Goal: Task Accomplishment & Management: Manage account settings

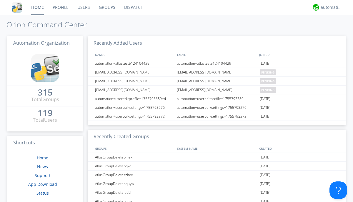
click at [83, 7] on link "Users" at bounding box center [83, 7] width 21 height 15
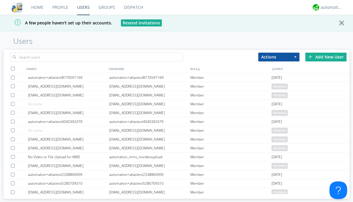
click at [326, 57] on div "Add New User" at bounding box center [325, 57] width 41 height 9
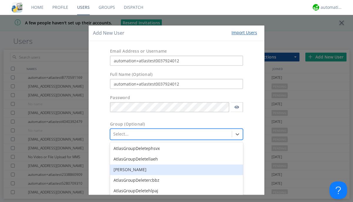
scroll to position [36, 0]
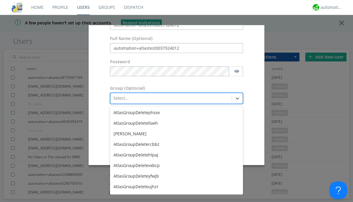
click at [214, 156] on button "Create User Account" at bounding box center [216, 151] width 50 height 9
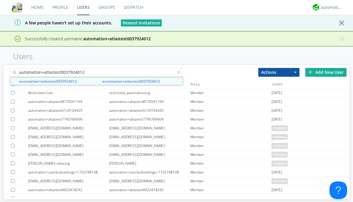
type input "automation+atlastest0037924012"
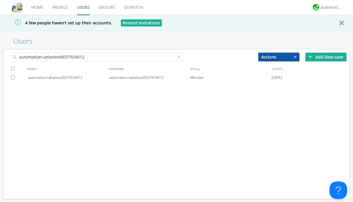
click at [149, 77] on div "automation+atlastest0037924012" at bounding box center [149, 77] width 81 height 9
